Goal: Task Accomplishment & Management: Use online tool/utility

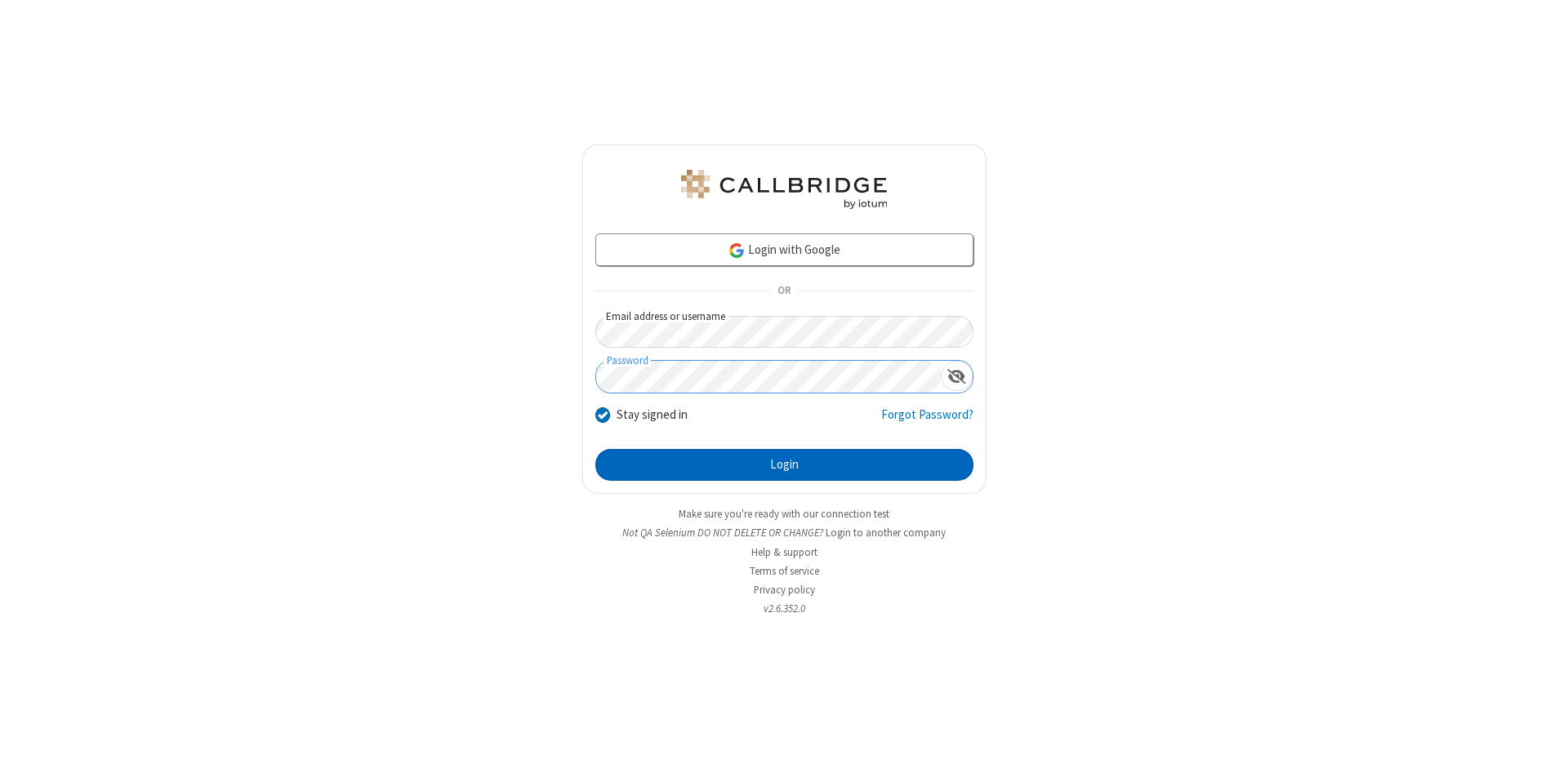
click at [784, 465] on button "Login" at bounding box center [784, 465] width 378 height 33
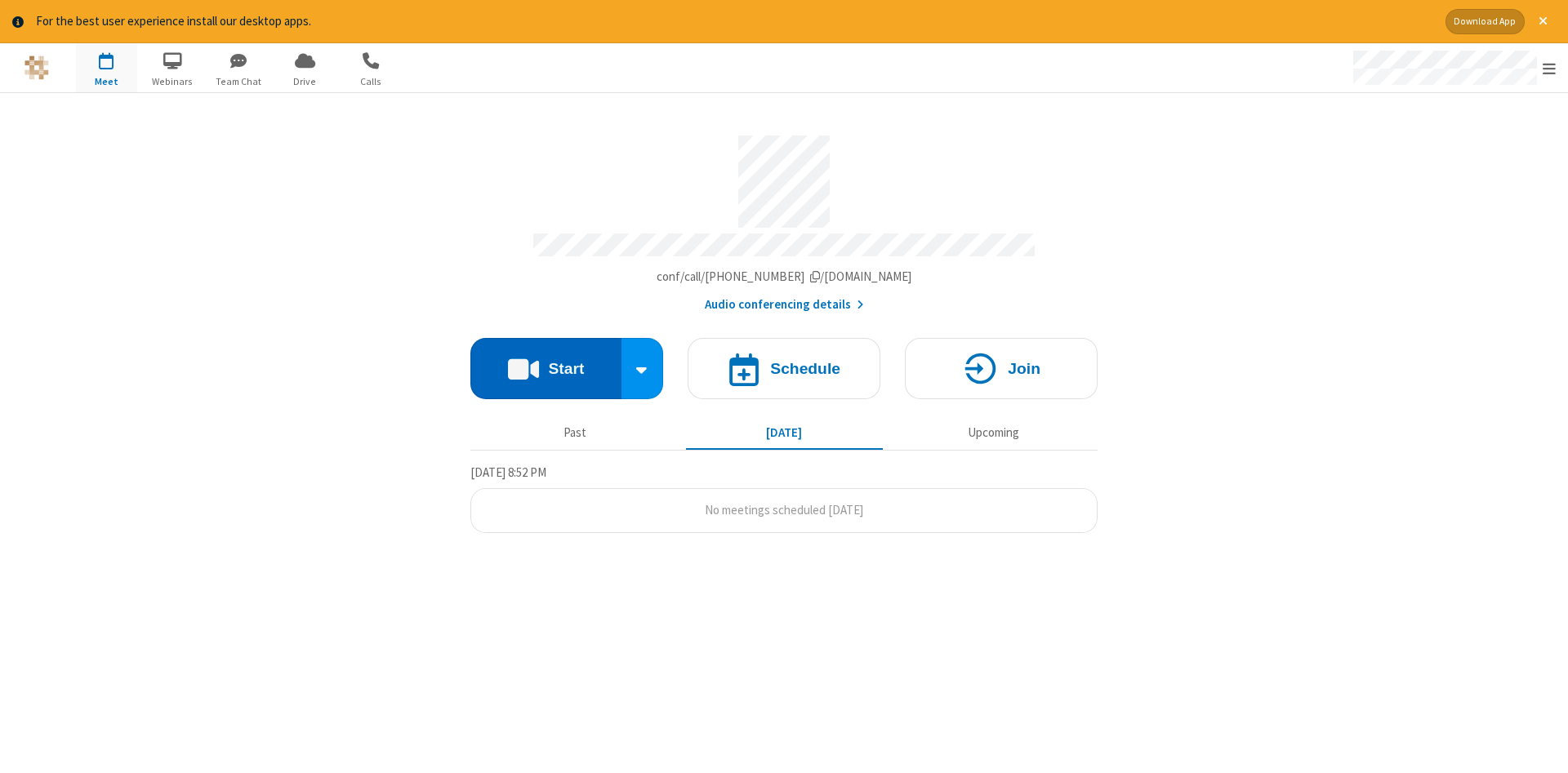
click at [546, 362] on button "Start" at bounding box center [546, 369] width 151 height 62
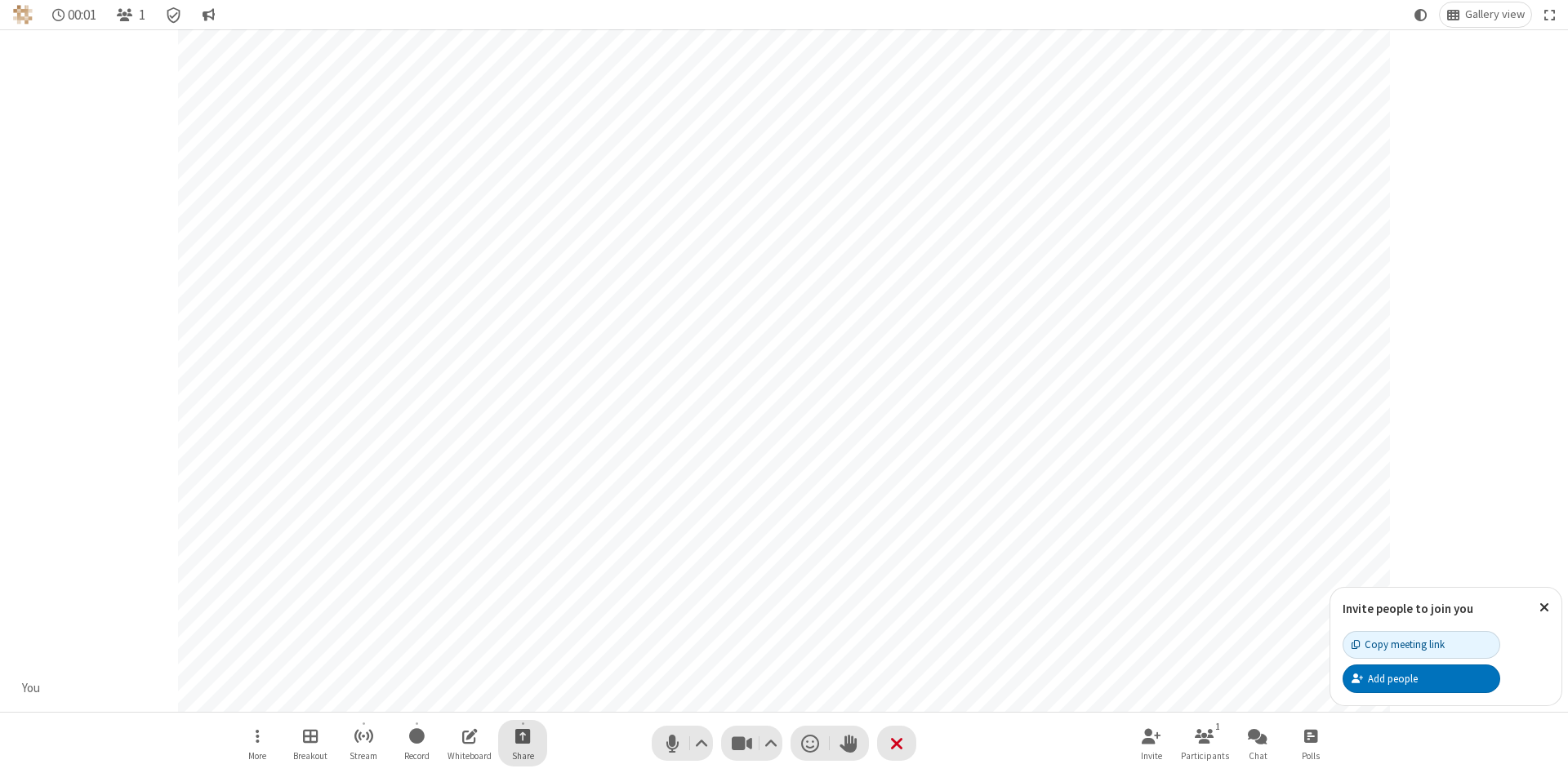
click at [521, 736] on span "Start sharing" at bounding box center [522, 736] width 15 height 21
click at [456, 696] on span "Share my screen" at bounding box center [456, 698] width 19 height 14
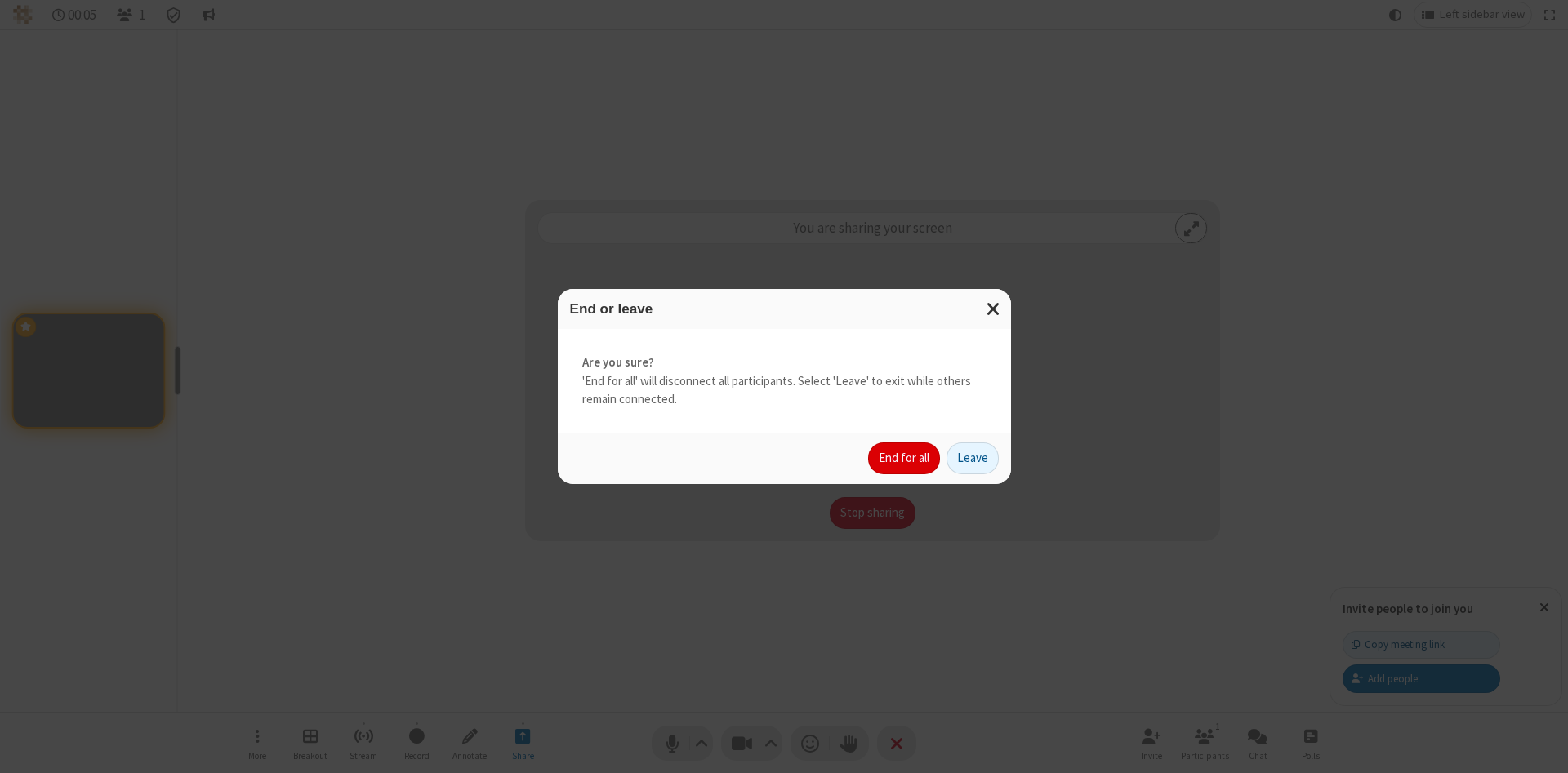
click at [905, 458] on button "End for all" at bounding box center [904, 459] width 71 height 33
